Goal: Navigation & Orientation: Find specific page/section

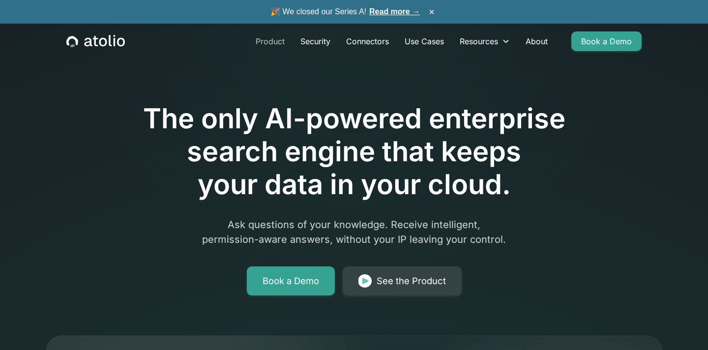
click at [262, 43] on link "Product" at bounding box center [270, 41] width 45 height 20
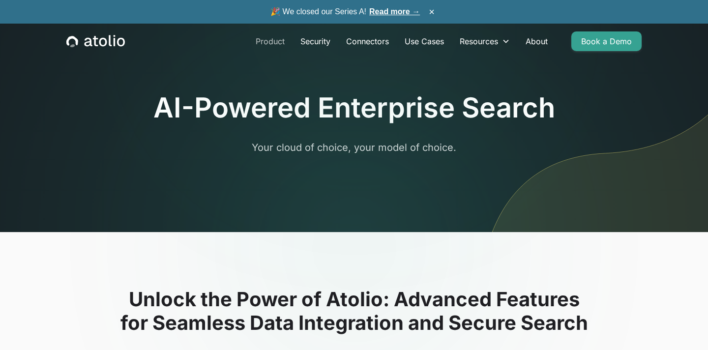
click at [274, 39] on link "Product" at bounding box center [270, 41] width 45 height 20
